Goal: Task Accomplishment & Management: Complete application form

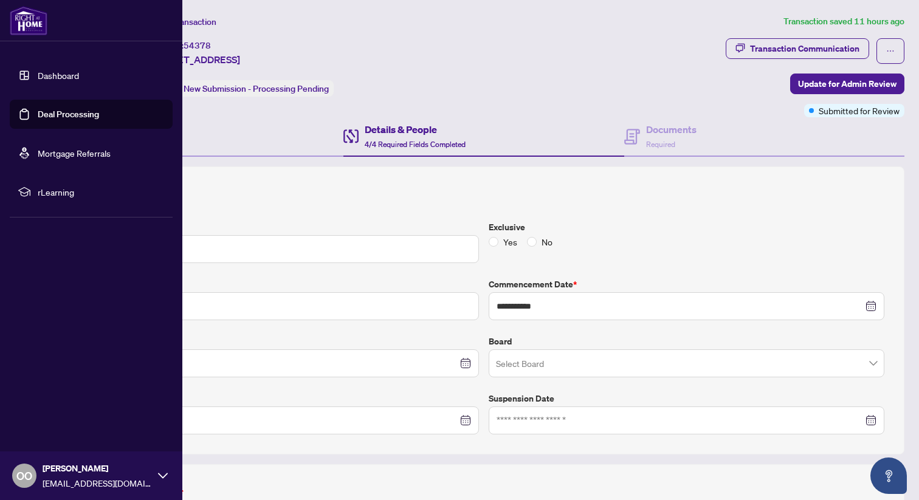
click at [46, 112] on link "Deal Processing" at bounding box center [68, 114] width 61 height 11
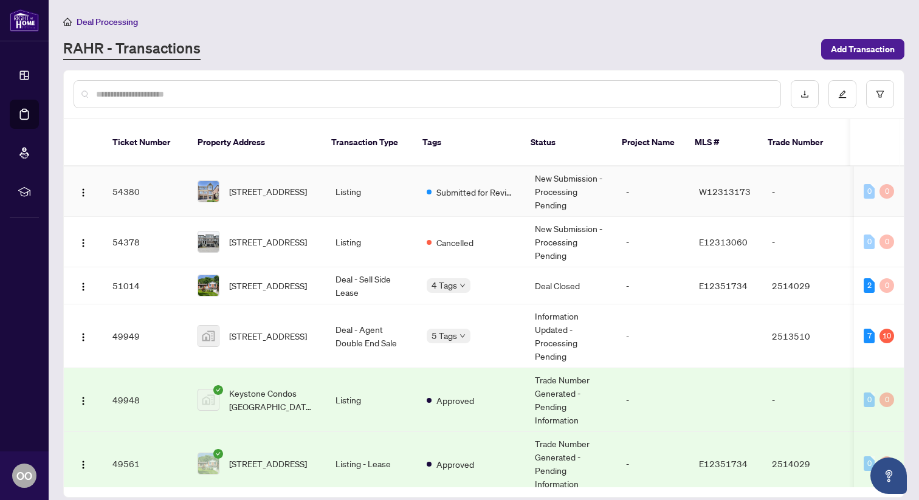
click at [122, 189] on td "54380" at bounding box center [145, 191] width 85 height 50
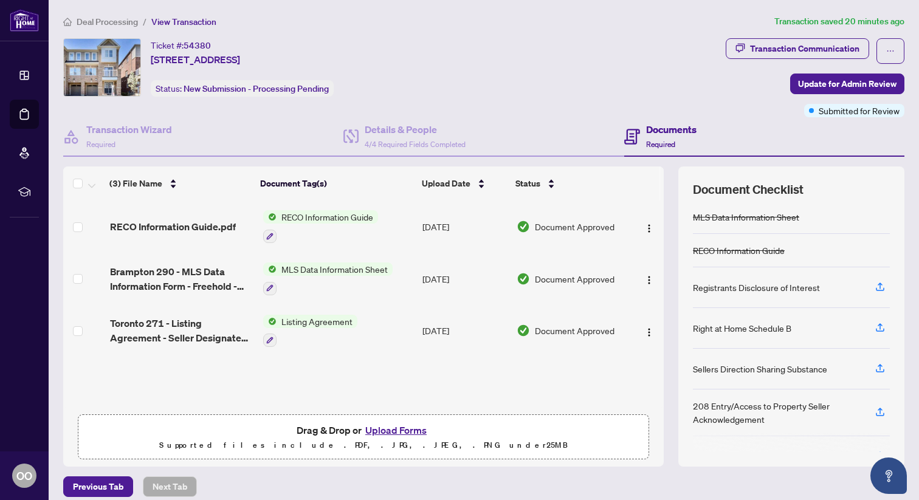
scroll to position [146, 0]
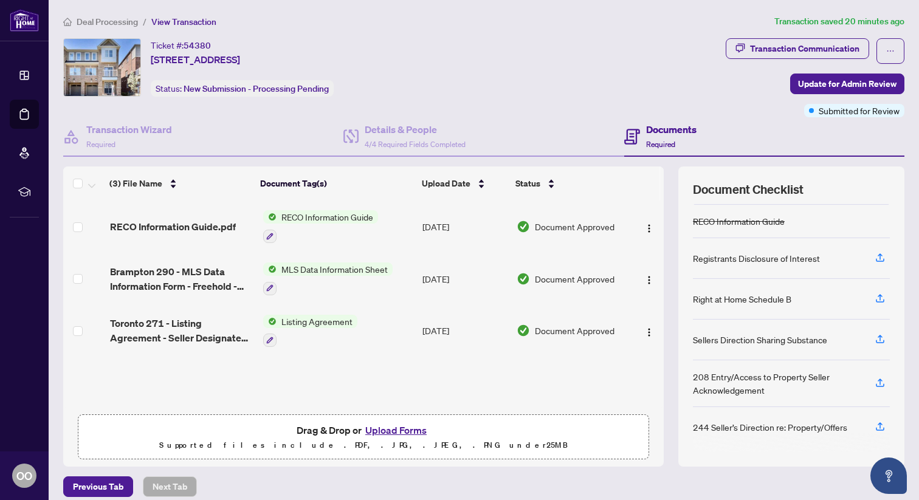
click at [402, 432] on button "Upload Forms" at bounding box center [396, 430] width 69 height 16
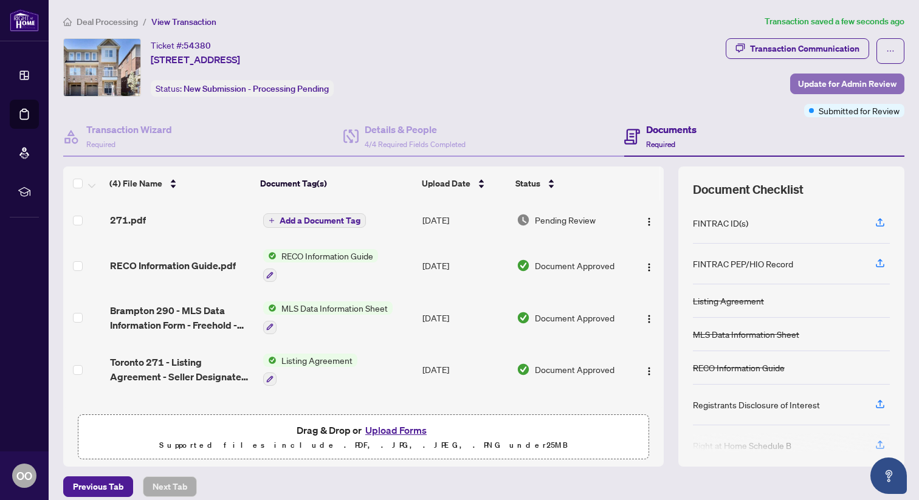
click at [836, 87] on span "Update for Admin Review" at bounding box center [847, 83] width 98 height 19
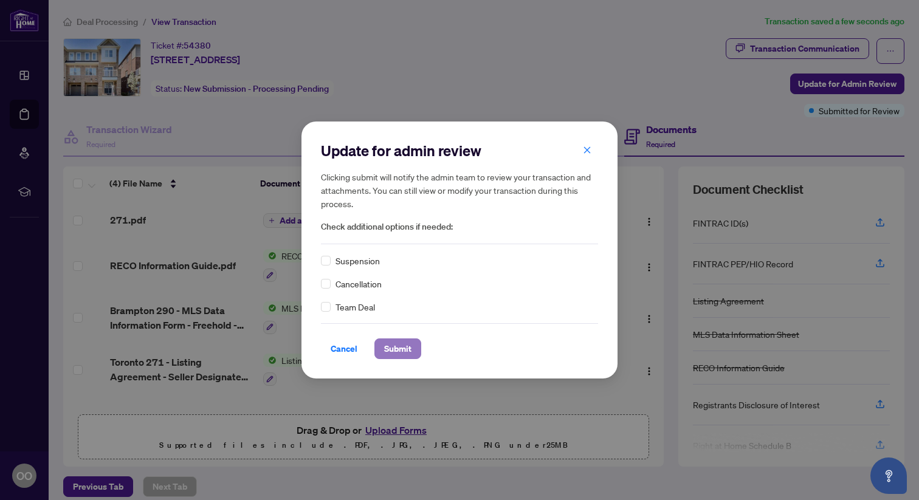
click at [397, 352] on span "Submit" at bounding box center [397, 348] width 27 height 19
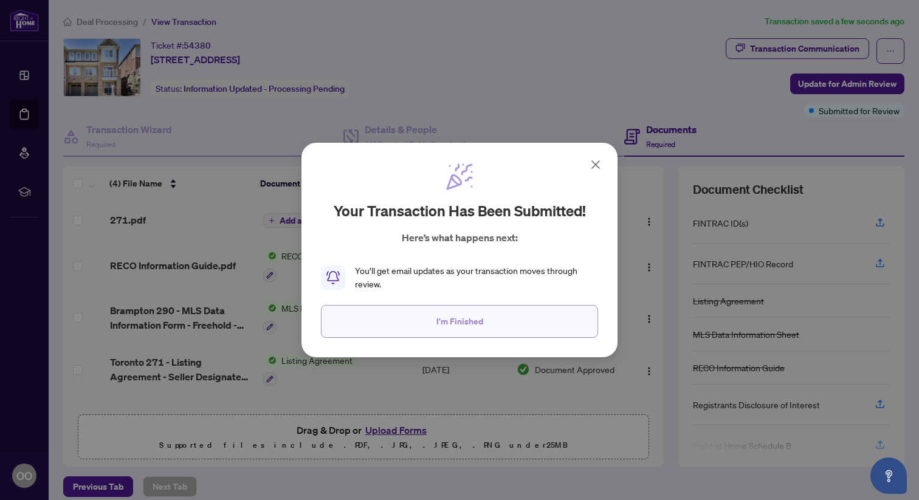
click at [456, 320] on span "I'm Finished" at bounding box center [459, 321] width 47 height 19
